Goal: Navigation & Orientation: Find specific page/section

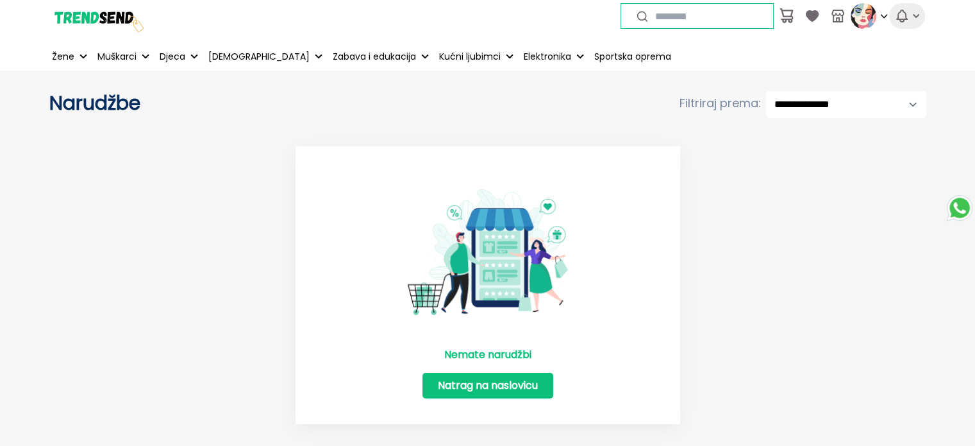
click at [901, 15] on icon "button" at bounding box center [901, 15] width 15 height 15
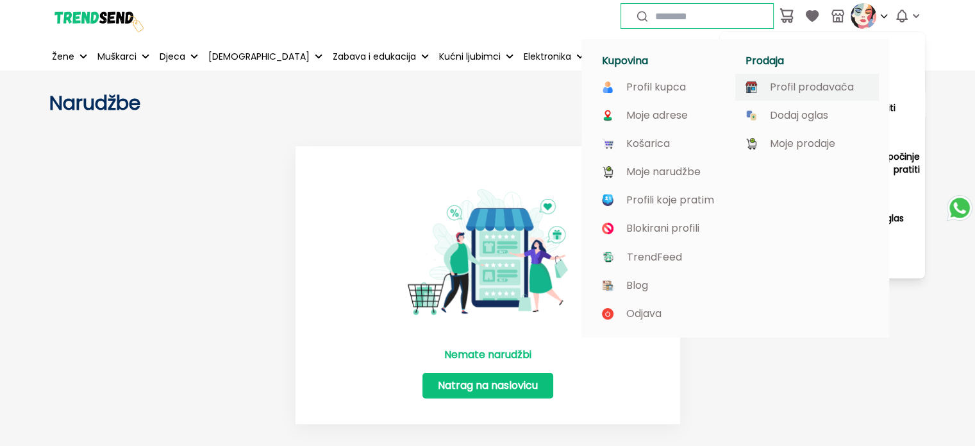
click at [803, 92] on p "Profil prodavača" at bounding box center [812, 87] width 84 height 12
